Goal: Information Seeking & Learning: Learn about a topic

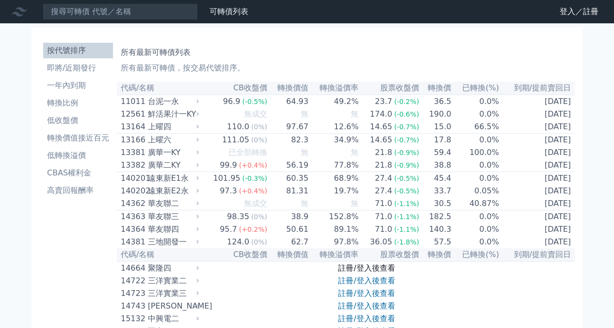
click at [352, 272] on link "註冊/登入後查看" at bounding box center [366, 267] width 57 height 9
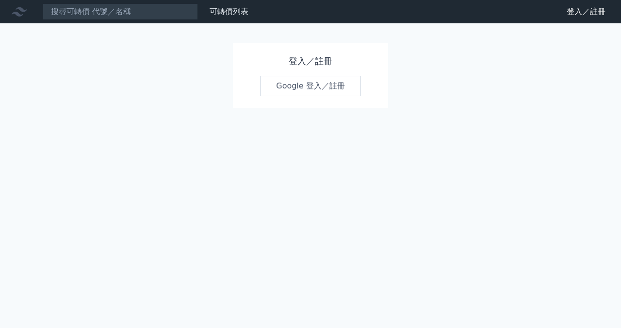
click at [308, 91] on link "Google 登入／註冊" at bounding box center [310, 86] width 101 height 20
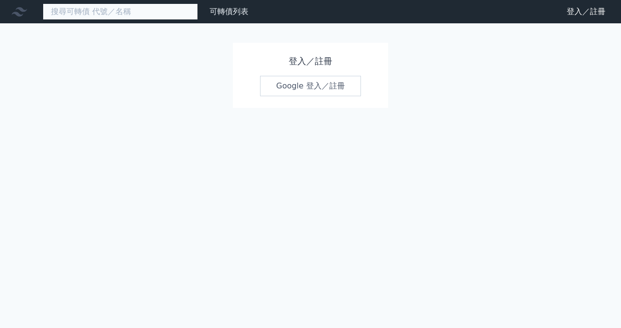
click at [125, 13] on input at bounding box center [120, 11] width 155 height 17
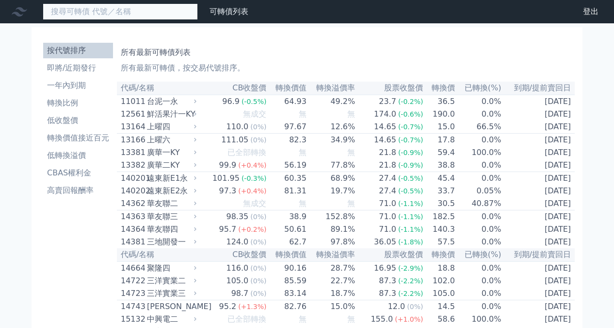
click at [125, 13] on input at bounding box center [120, 11] width 155 height 17
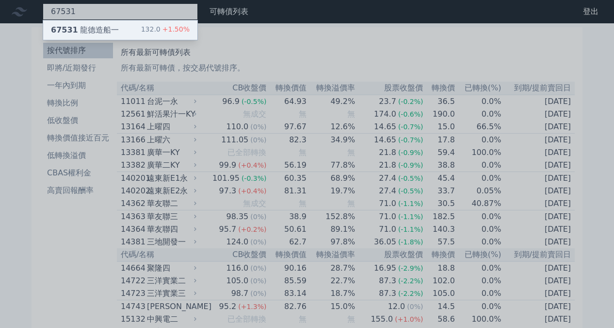
type input "67531"
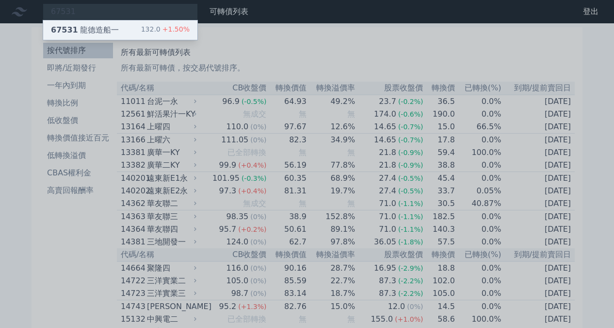
click at [90, 31] on div "67531 龍德造船一" at bounding box center [85, 30] width 68 height 12
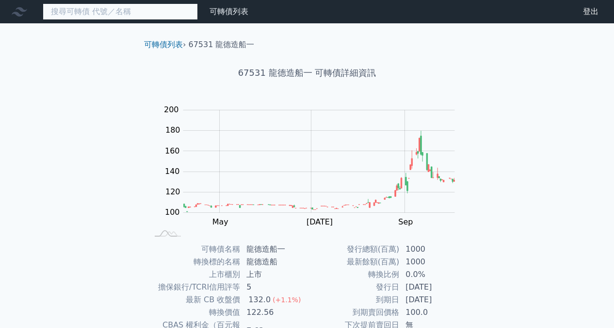
click at [151, 11] on input at bounding box center [120, 11] width 155 height 17
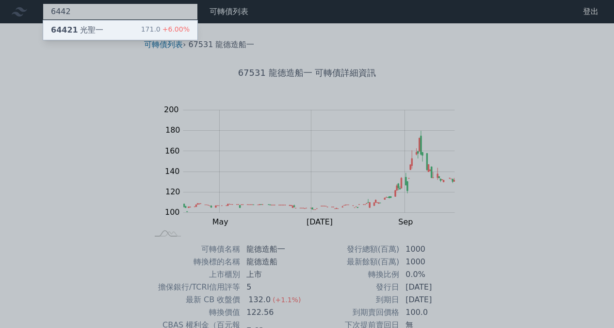
type input "6442"
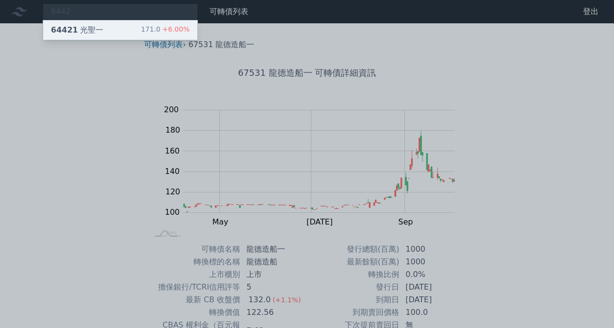
click at [120, 27] on div "64421 光聖一 171.0 +6.00%" at bounding box center [120, 29] width 154 height 19
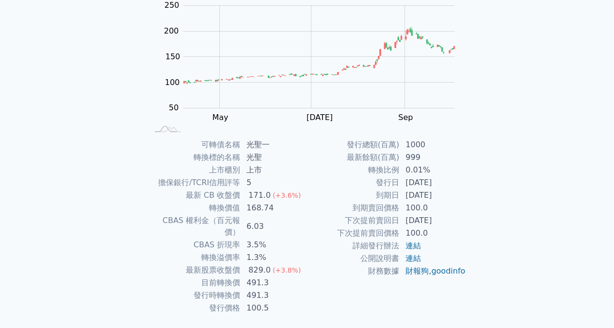
scroll to position [93, 0]
